Goal: Task Accomplishment & Management: Manage account settings

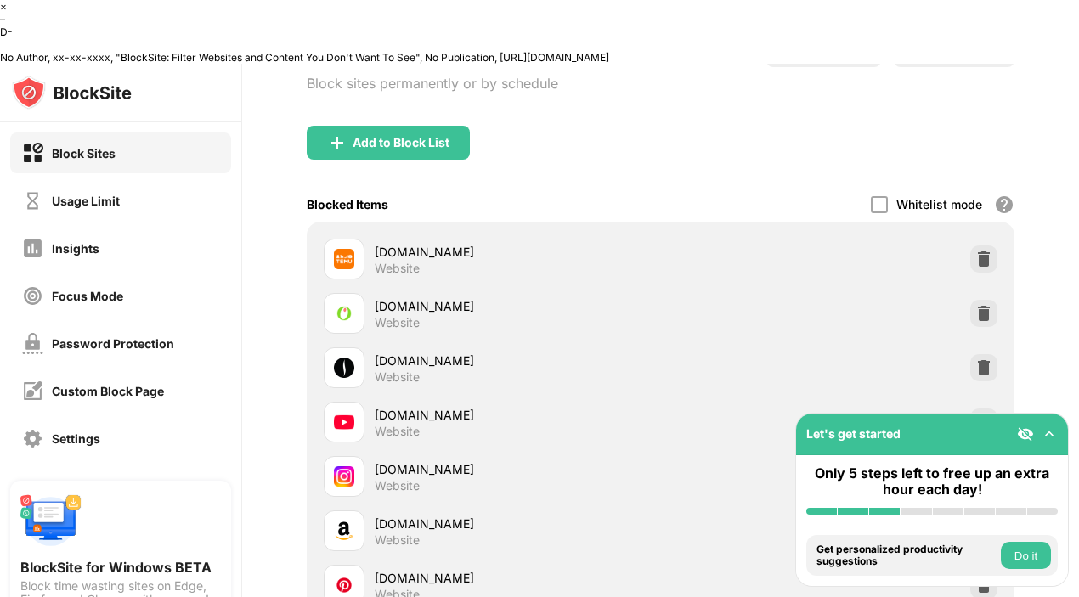
scroll to position [166, 0]
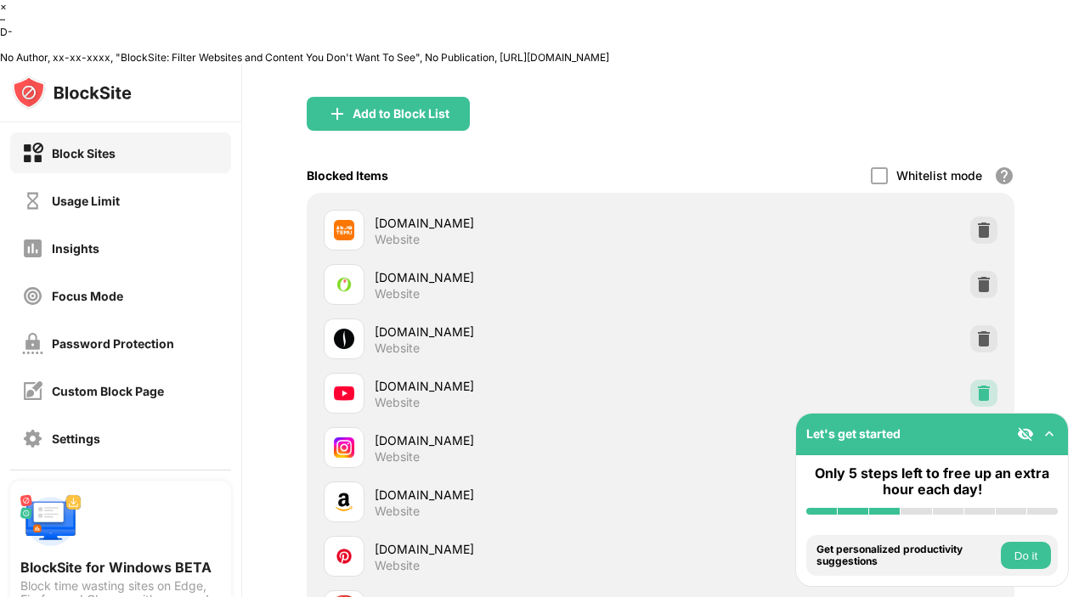
click at [997, 380] on div at bounding box center [984, 393] width 27 height 27
click at [1043, 279] on div "Block List Block sites permanently or by schedule Redirect Choose a site to be …" at bounding box center [660, 342] width 837 height 770
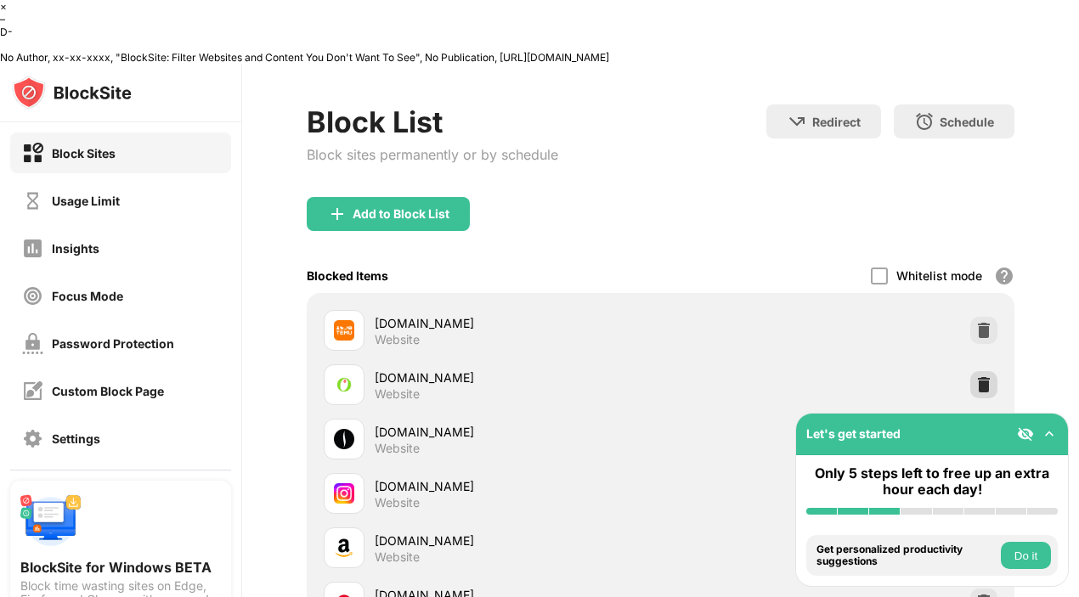
scroll to position [0, 0]
